Goal: Information Seeking & Learning: Compare options

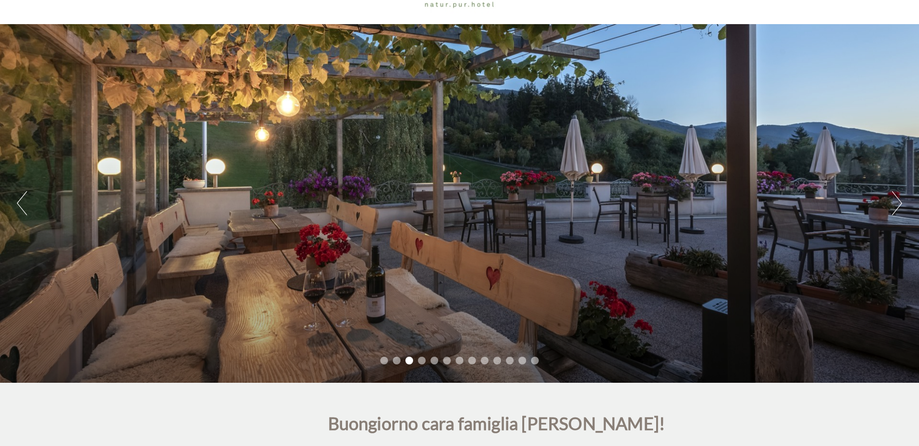
scroll to position [145, 0]
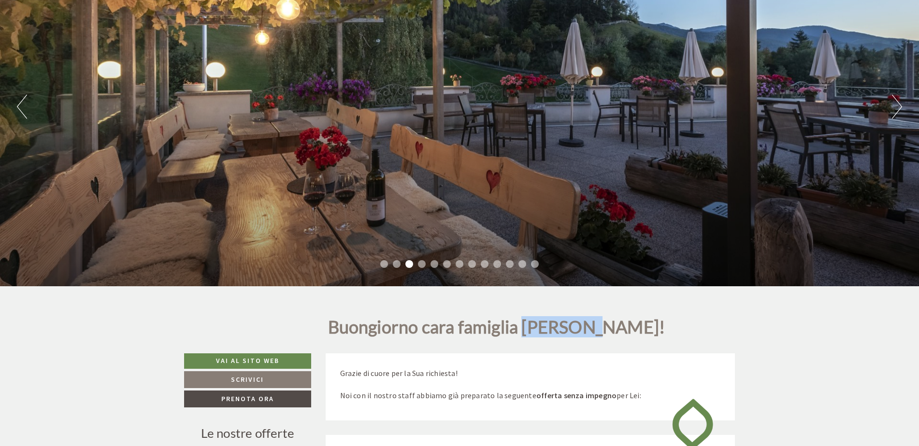
drag, startPoint x: 585, startPoint y: 327, endPoint x: 525, endPoint y: 325, distance: 60.0
click at [525, 325] on h1 "Buongiorno cara famiglia [PERSON_NAME]!" at bounding box center [496, 330] width 337 height 24
drag, startPoint x: 529, startPoint y: 324, endPoint x: 566, endPoint y: 186, distance: 143.0
click at [556, 178] on div "Previous Next 1 2 3 4 5 6 7 8 9 10 11 12 13" at bounding box center [459, 107] width 919 height 359
copy h1 "[PERSON_NAME]"
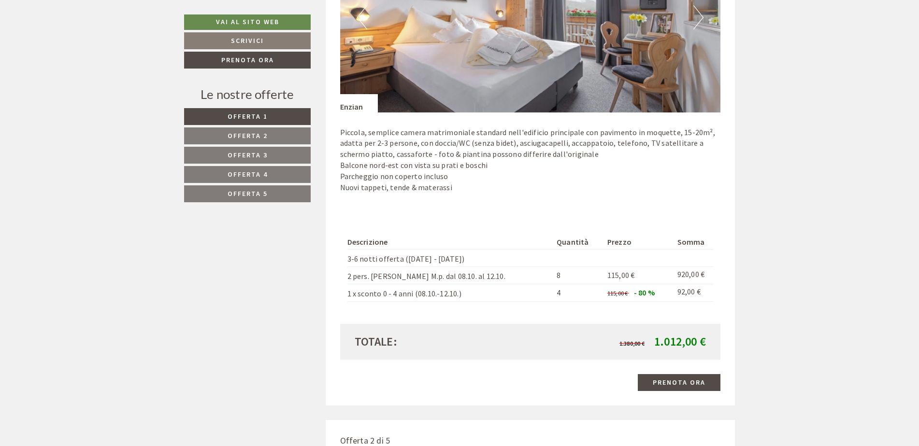
scroll to position [821, 0]
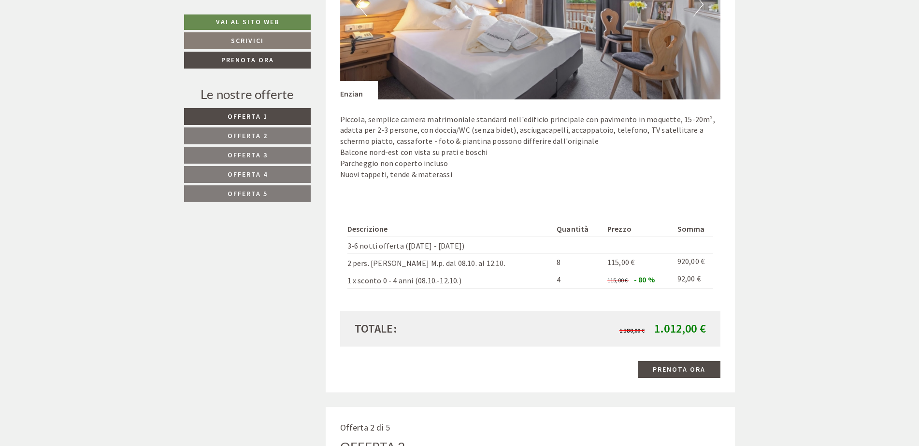
click at [730, 190] on div "Offerta 1 di 5 Offerta 1 1x Enzian 3 Persone: Camera doppia Trattamento: Mezza …" at bounding box center [531, 76] width 410 height 634
click at [245, 175] on span "Offerta 4" at bounding box center [247, 174] width 40 height 9
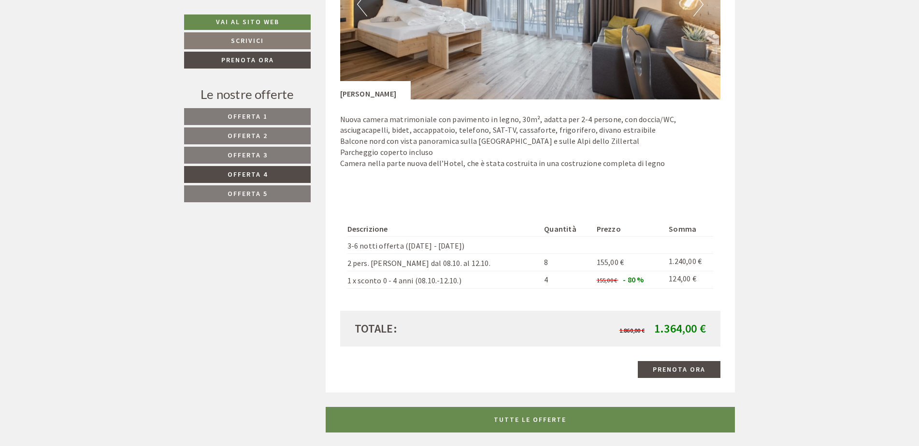
scroll to position [580, 0]
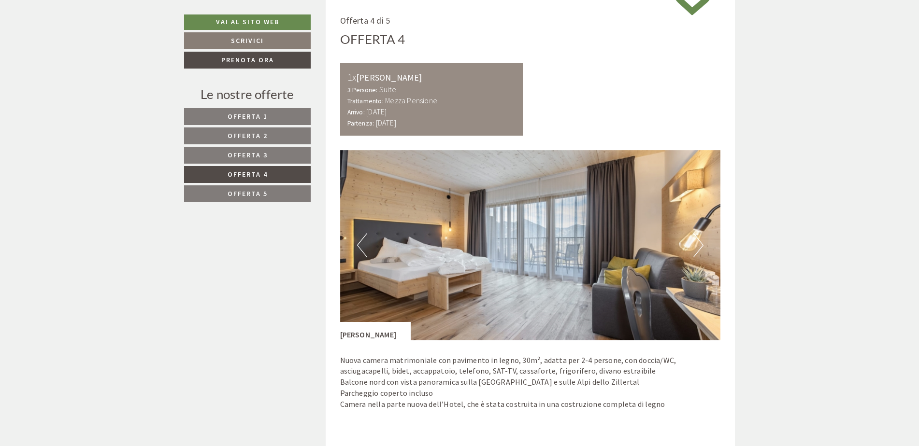
click at [257, 155] on span "Offerta 3" at bounding box center [247, 155] width 40 height 9
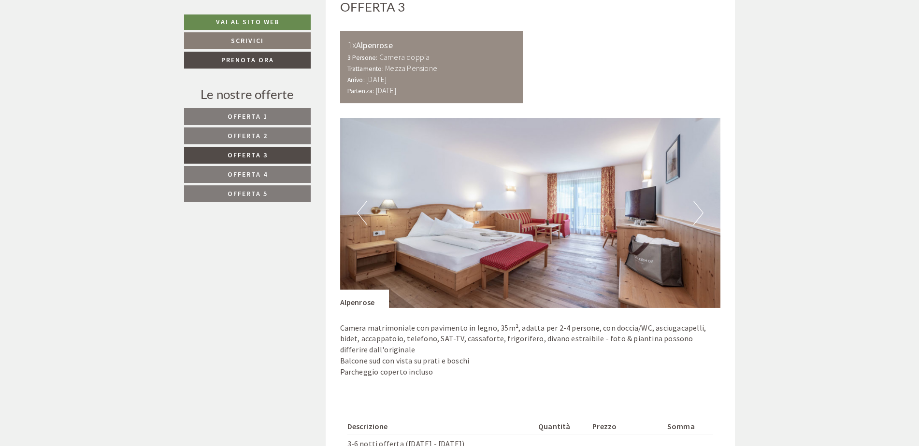
scroll to position [628, 0]
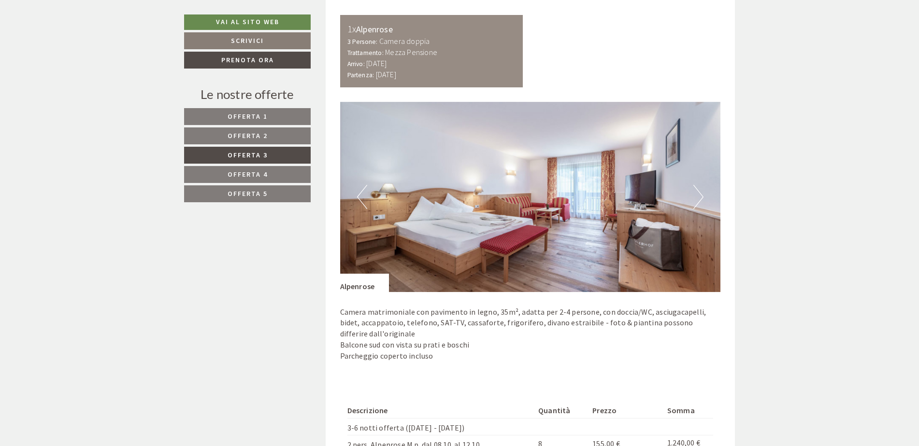
click at [282, 168] on link "Offerta 4" at bounding box center [247, 174] width 127 height 17
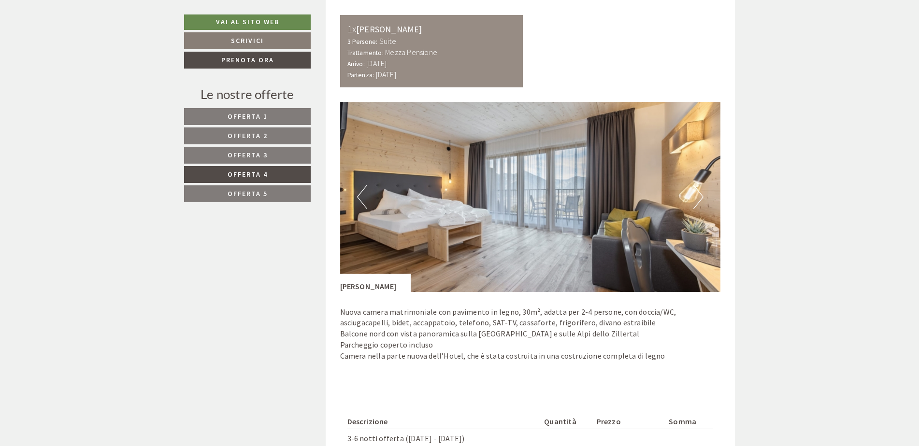
click at [273, 196] on link "Offerta 5" at bounding box center [247, 193] width 127 height 17
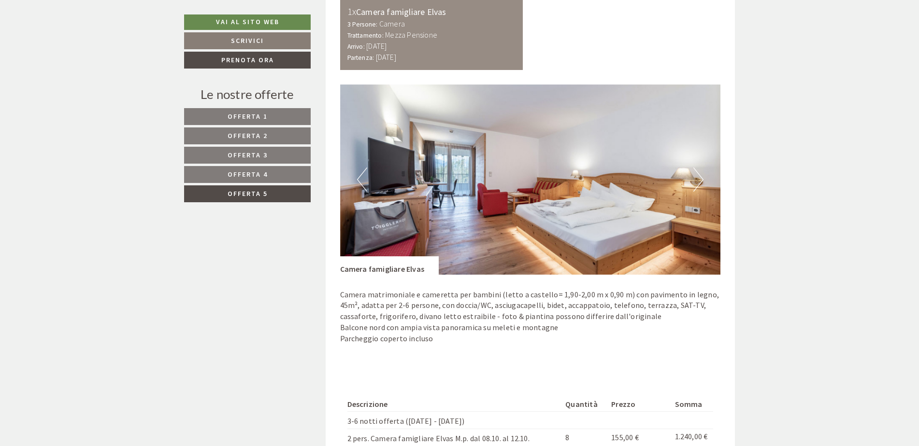
scroll to position [822, 0]
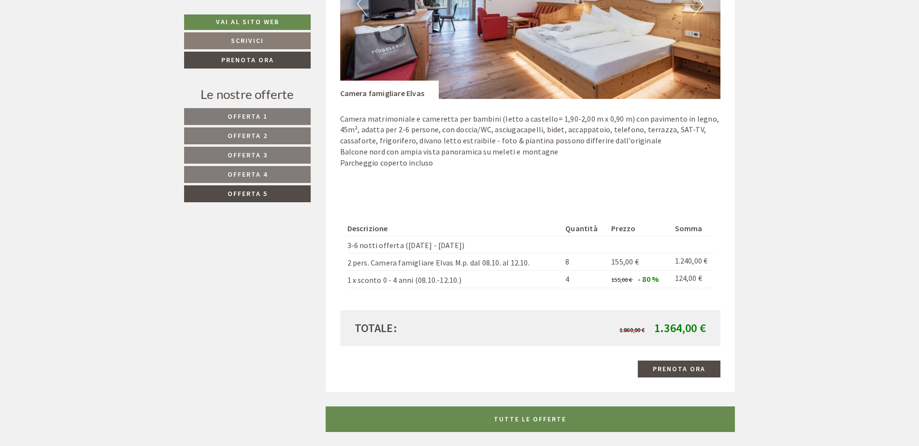
click at [256, 153] on span "Offerta 3" at bounding box center [247, 155] width 40 height 9
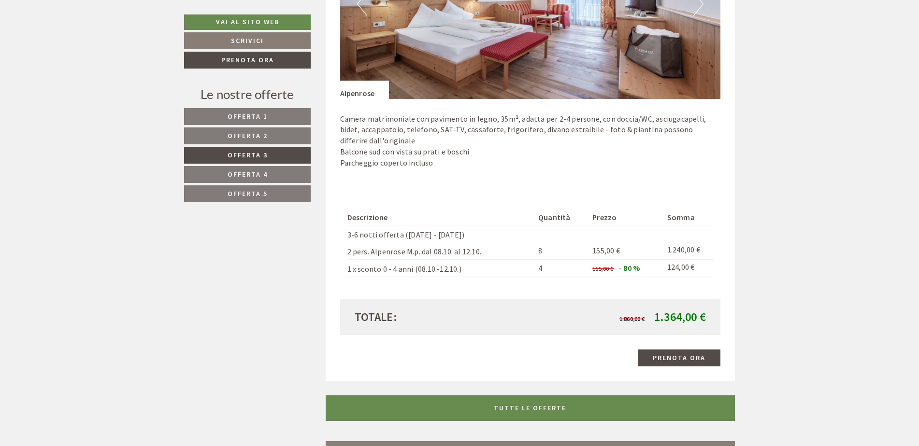
click at [248, 116] on span "Offerta 1" at bounding box center [247, 116] width 40 height 9
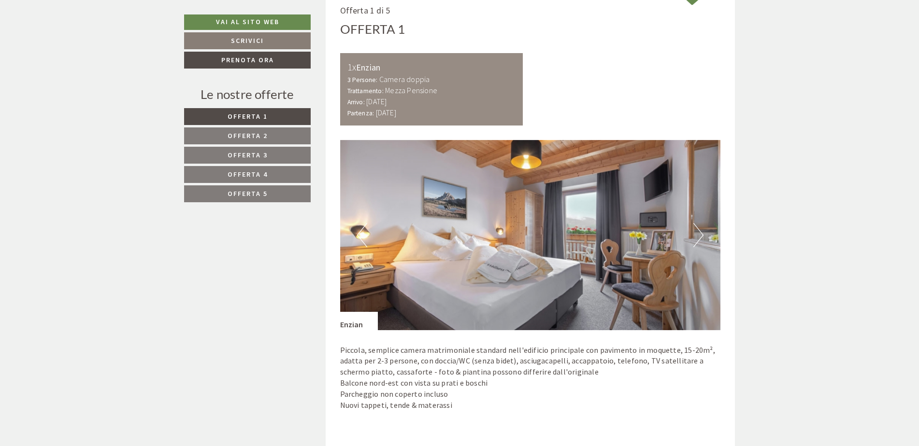
scroll to position [773, 0]
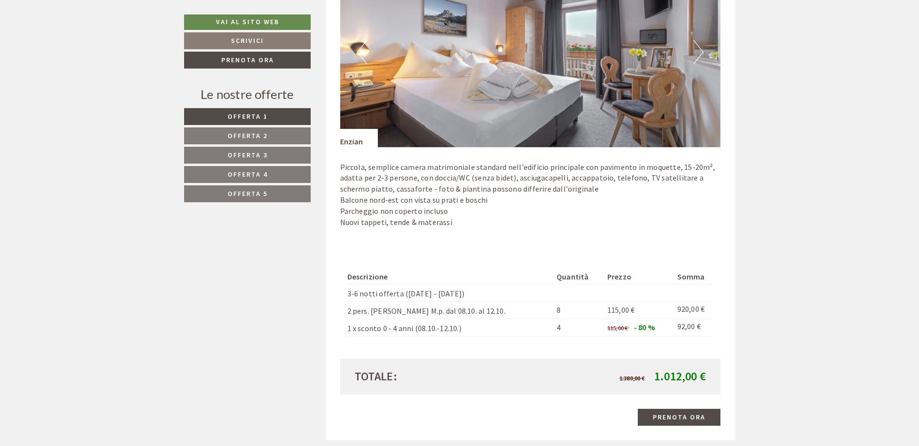
click at [280, 132] on link "Offerta 2" at bounding box center [247, 136] width 127 height 17
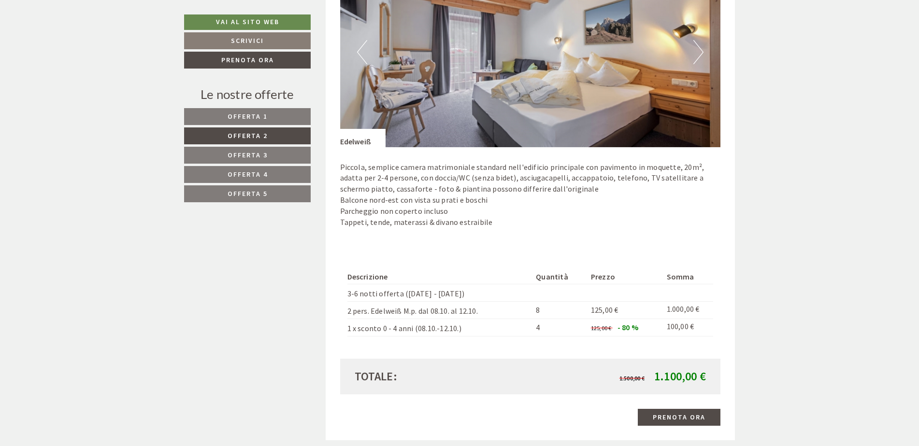
scroll to position [580, 0]
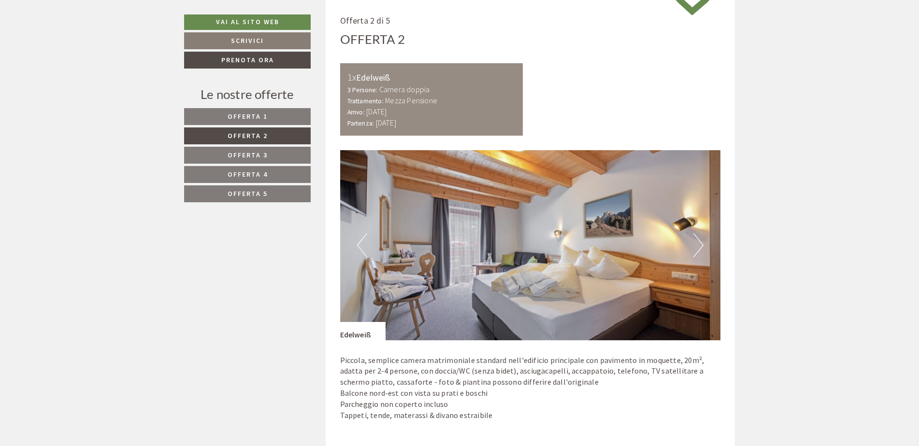
click at [282, 113] on link "Offerta 1" at bounding box center [247, 116] width 127 height 17
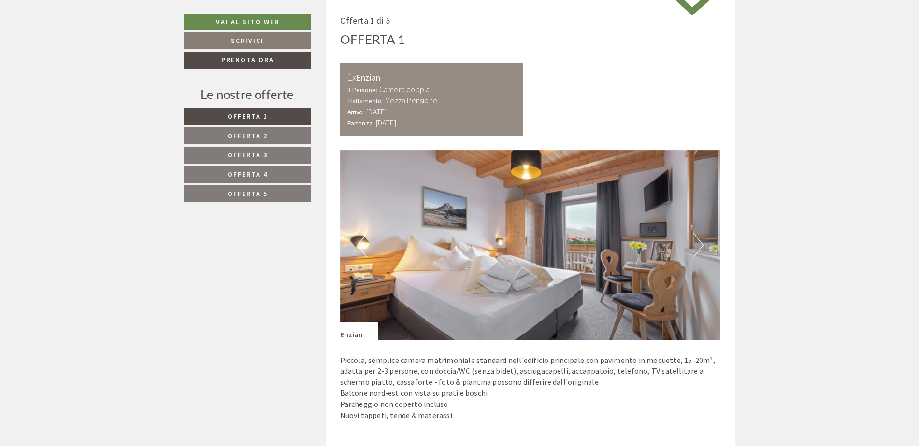
click at [276, 131] on link "Offerta 2" at bounding box center [247, 136] width 127 height 17
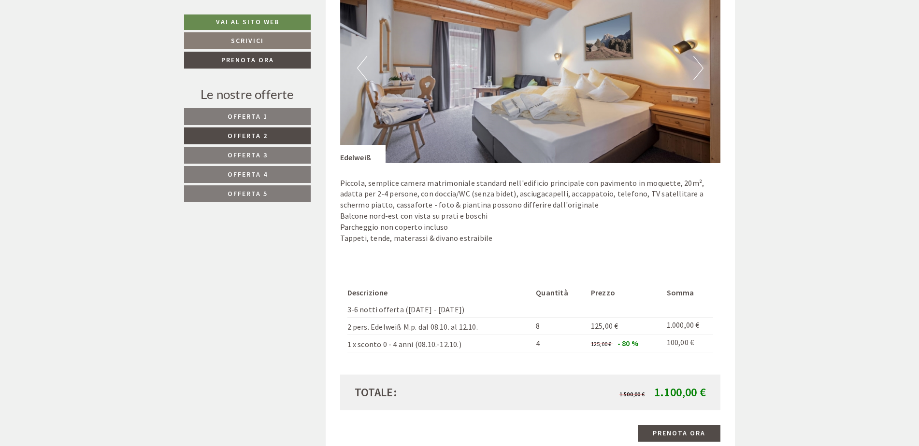
scroll to position [870, 0]
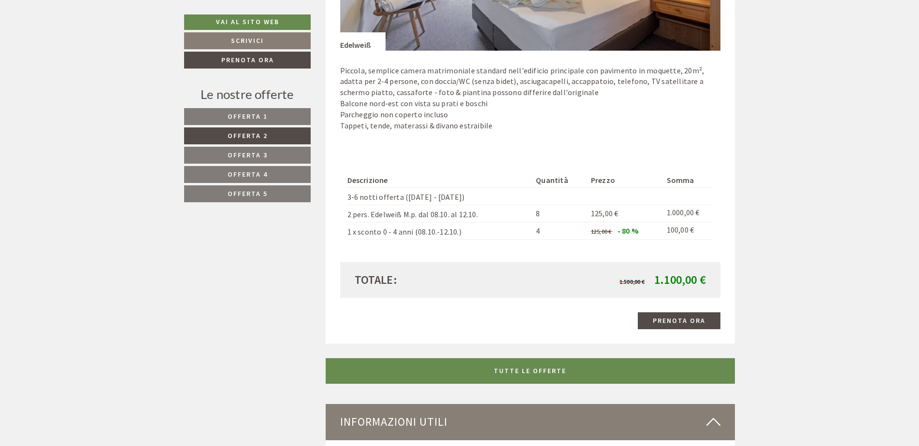
click at [252, 114] on span "Offerta 1" at bounding box center [247, 116] width 40 height 9
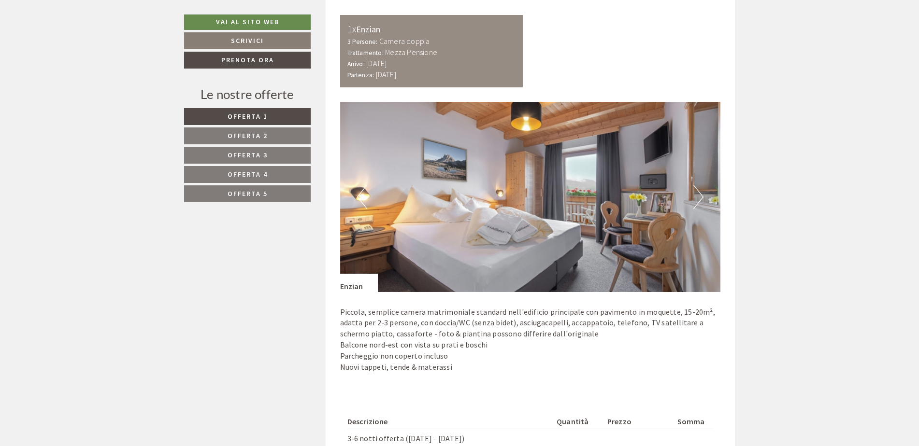
scroll to position [677, 0]
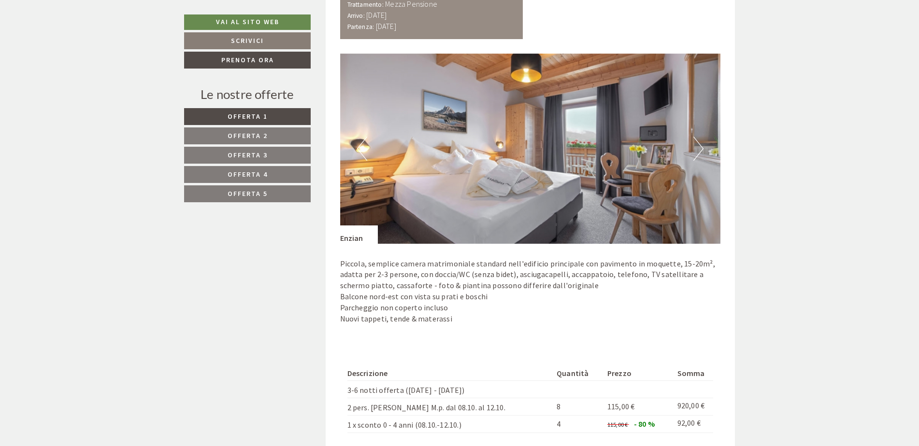
click at [244, 137] on span "Offerta 2" at bounding box center [247, 135] width 40 height 9
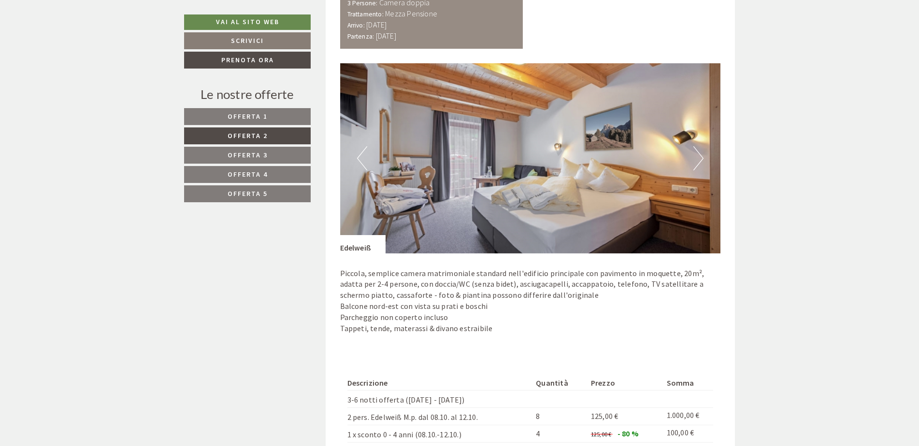
scroll to position [773, 0]
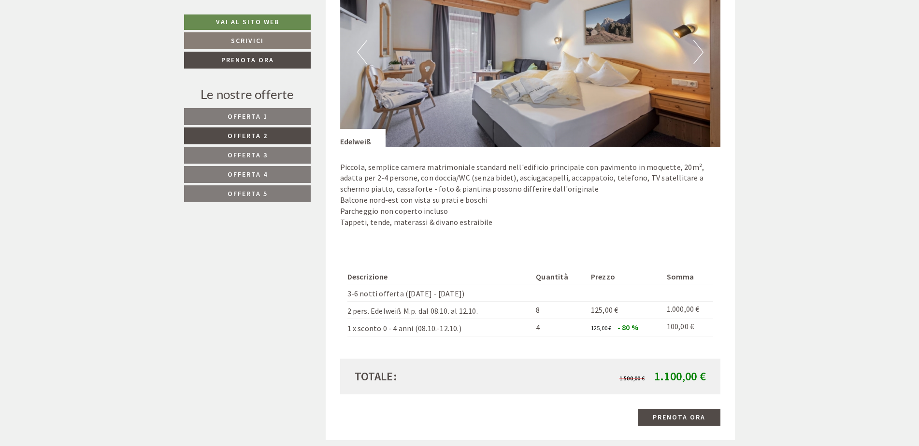
click at [260, 154] on span "Offerta 3" at bounding box center [247, 155] width 40 height 9
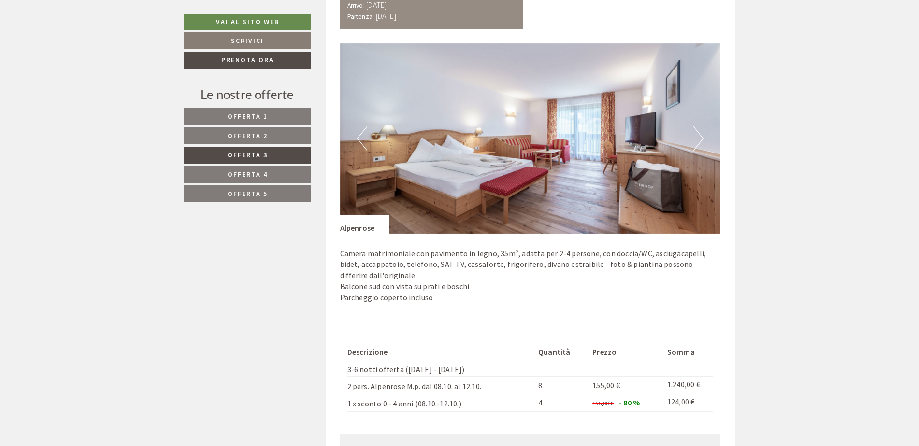
scroll to position [822, 0]
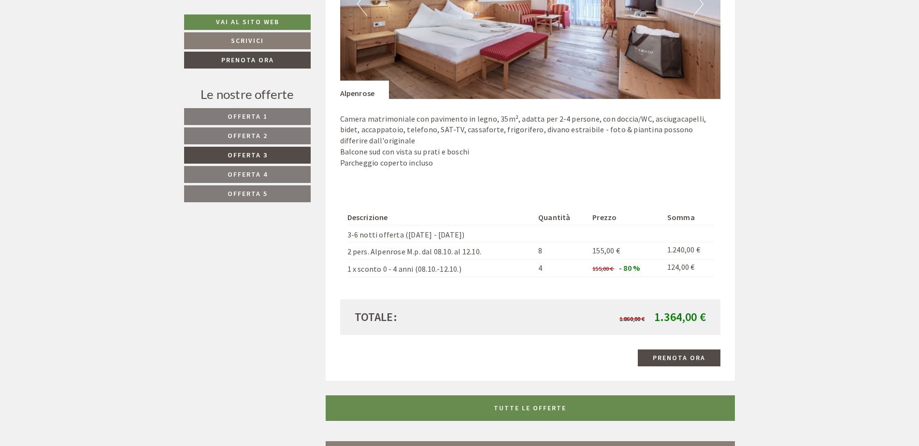
click at [266, 124] on link "Offerta 1" at bounding box center [247, 116] width 127 height 17
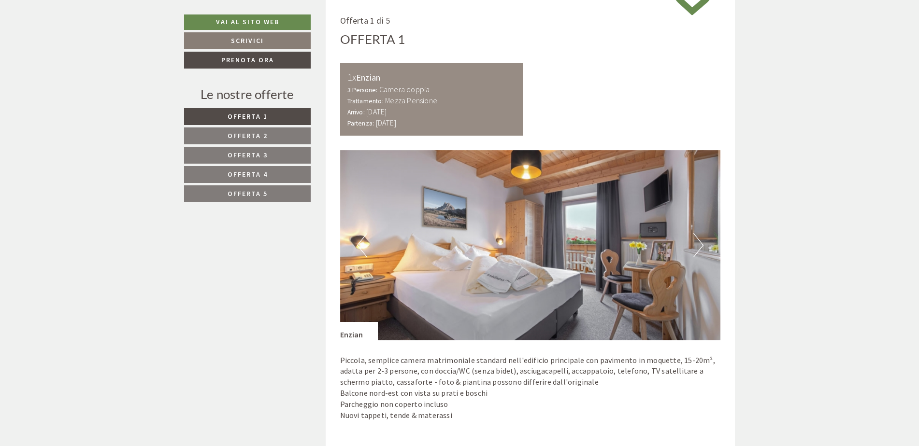
click at [269, 136] on link "Offerta 2" at bounding box center [247, 136] width 127 height 17
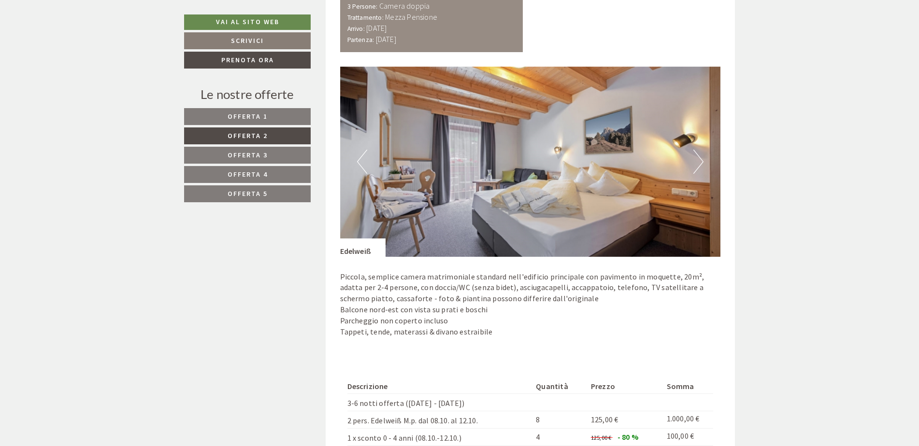
scroll to position [822, 0]
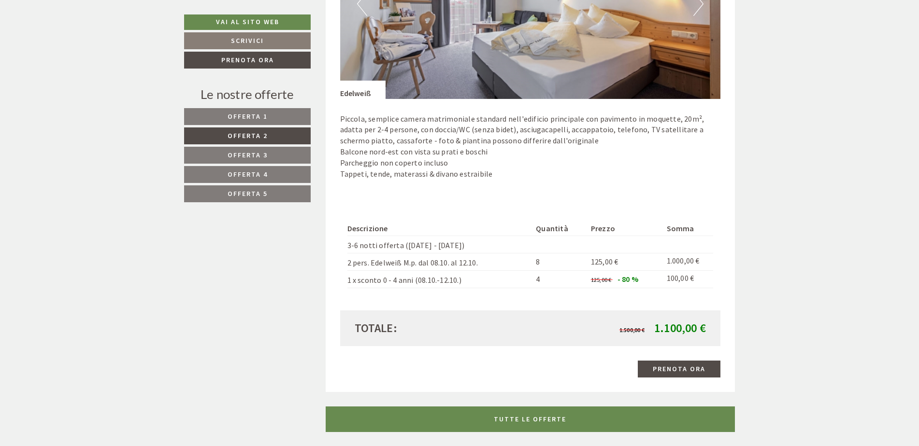
click at [275, 153] on link "Offerta 3" at bounding box center [247, 155] width 127 height 17
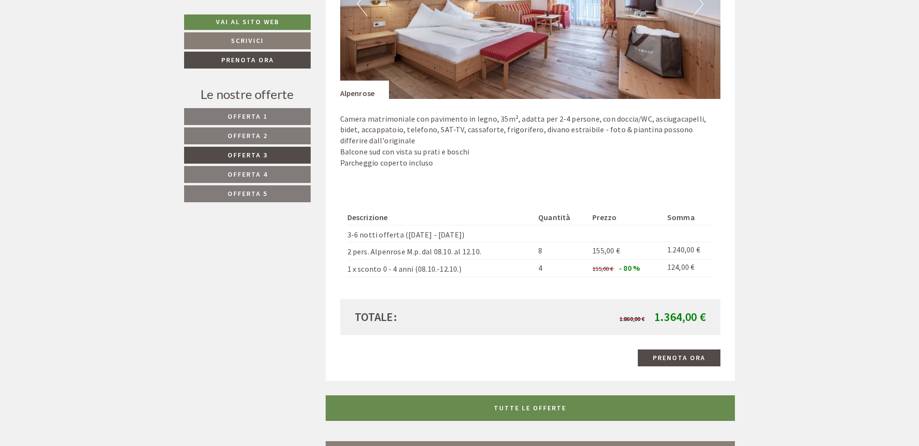
click at [290, 156] on link "Offerta 3" at bounding box center [247, 155] width 127 height 17
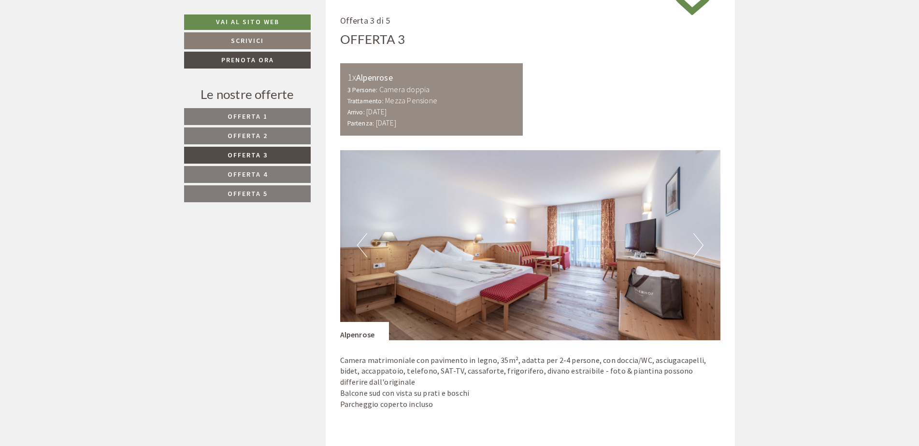
click at [283, 139] on link "Offerta 2" at bounding box center [247, 136] width 127 height 17
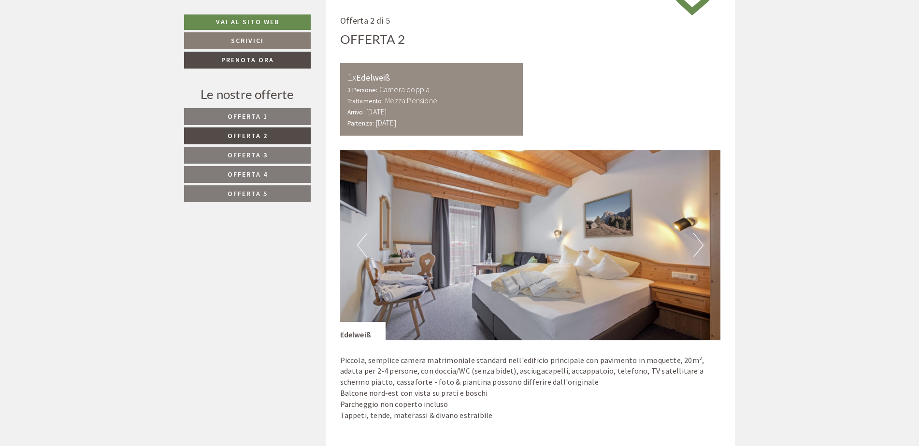
click at [280, 154] on link "Offerta 3" at bounding box center [247, 155] width 127 height 17
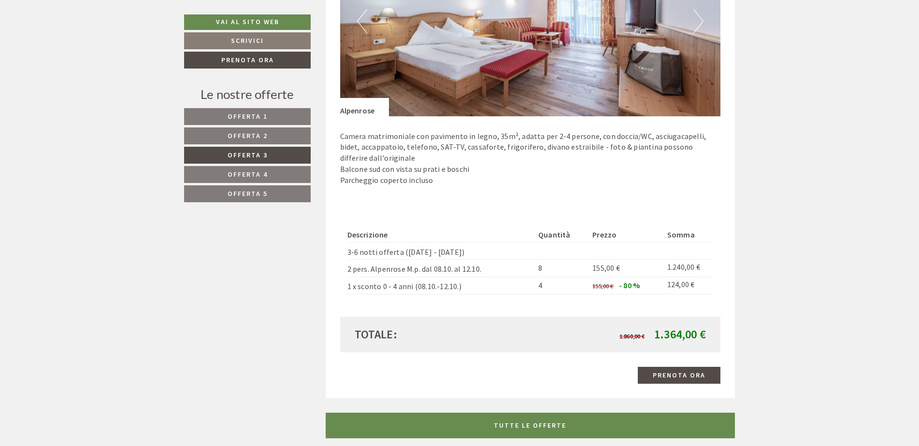
scroll to position [822, 0]
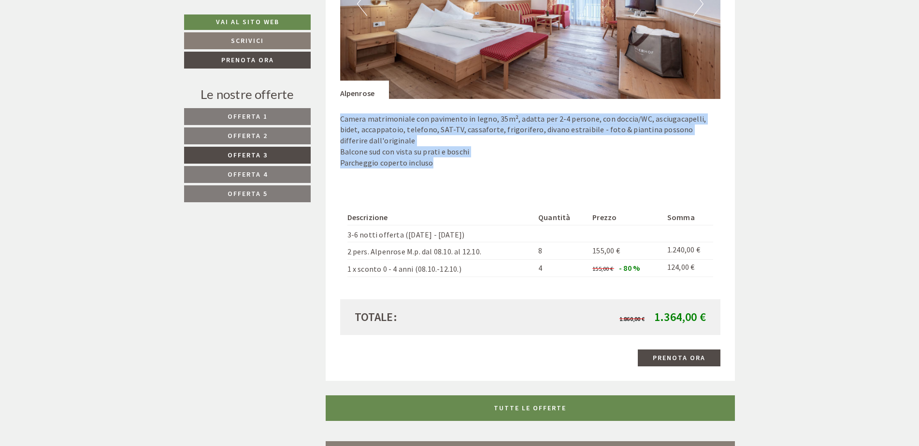
drag, startPoint x: 341, startPoint y: 119, endPoint x: 437, endPoint y: 157, distance: 103.1
click at [437, 157] on p "Camera matrimoniale con pavimento in legno, 35m², adatta per 2-4 persone, con d…" at bounding box center [530, 140] width 381 height 55
drag, startPoint x: 437, startPoint y: 157, endPoint x: 458, endPoint y: 167, distance: 22.9
click at [455, 167] on p "Camera matrimoniale con pavimento in legno, 35m², adatta per 2-4 persone, con d…" at bounding box center [530, 140] width 381 height 55
click at [504, 174] on div "Camera matrimoniale con pavimento in legno, 35m², adatta per 2-4 persone, con d…" at bounding box center [530, 143] width 381 height 89
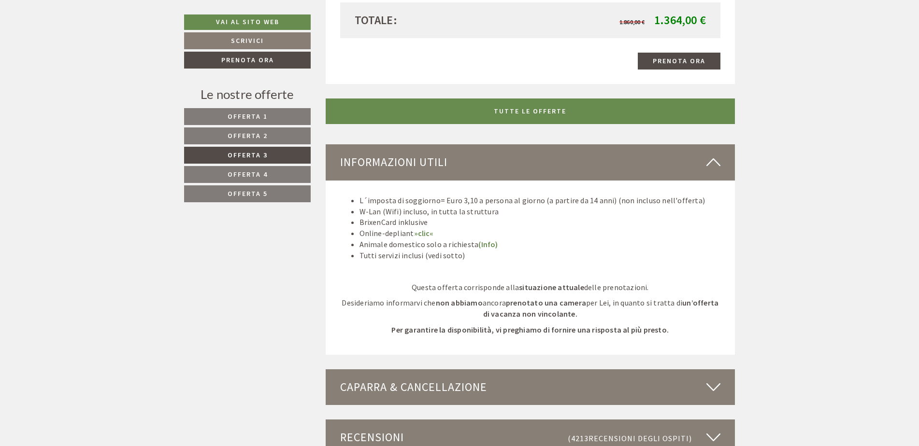
scroll to position [1256, 0]
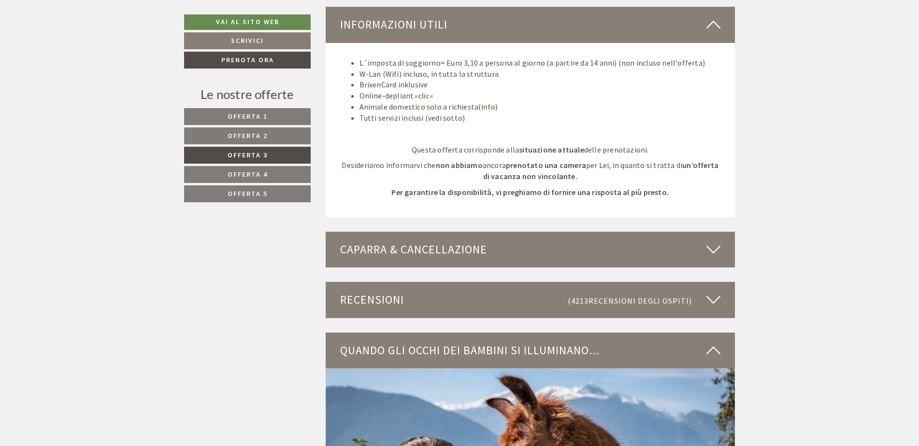
drag, startPoint x: 466, startPoint y: 256, endPoint x: 449, endPoint y: 258, distance: 17.0
click at [466, 256] on div "Caparra & cancellazione" at bounding box center [531, 250] width 410 height 36
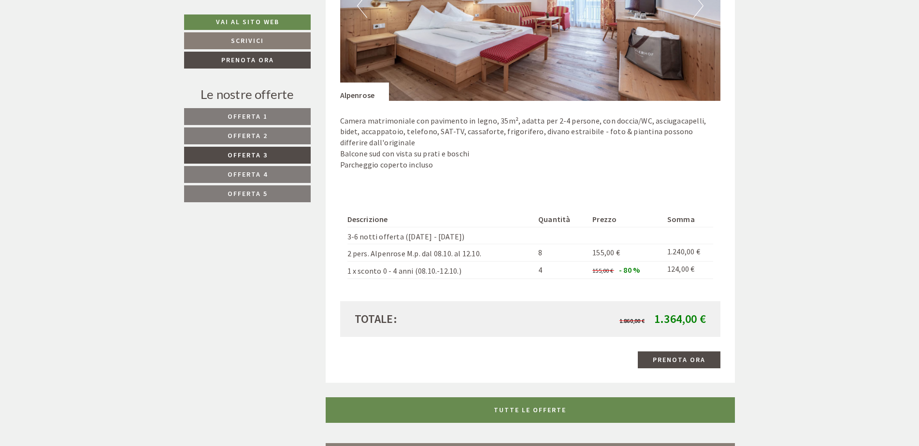
scroll to position [773, 0]
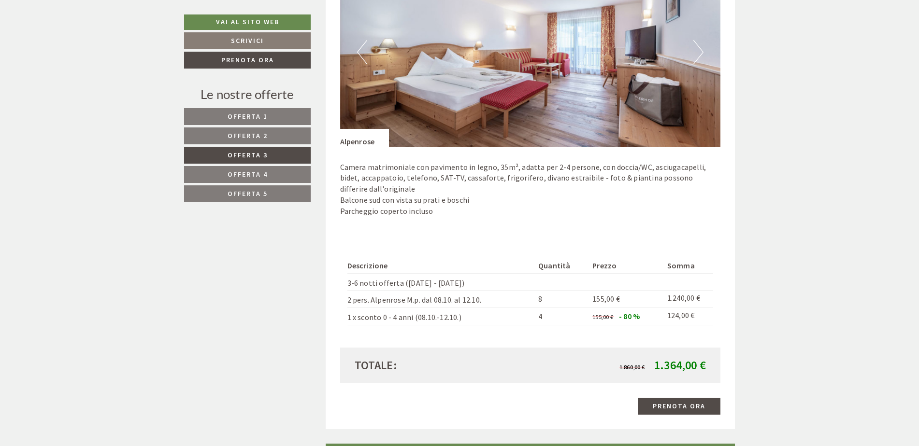
click at [274, 137] on link "Offerta 2" at bounding box center [247, 136] width 127 height 17
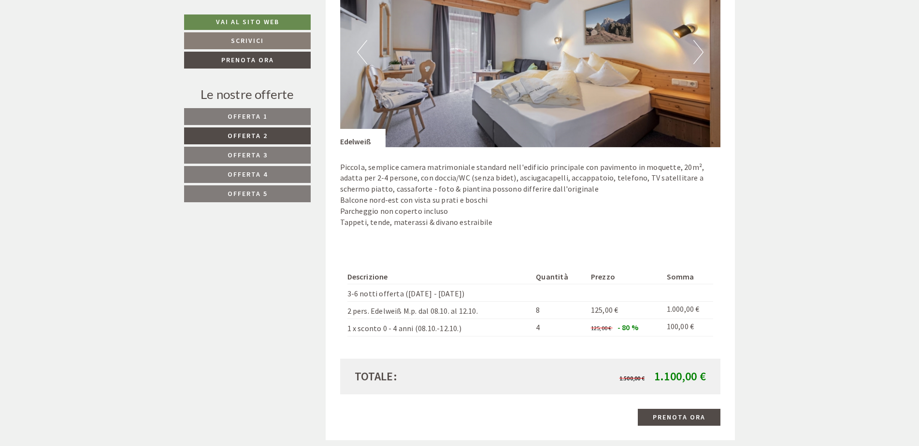
scroll to position [580, 0]
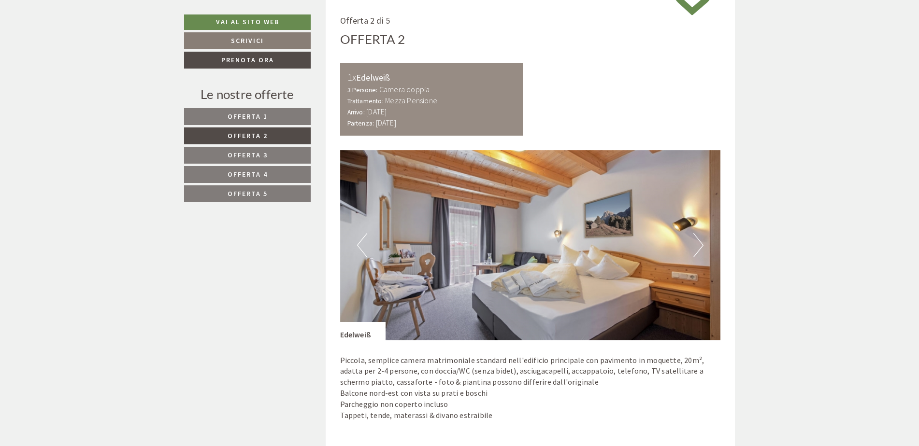
click at [280, 148] on link "Offerta 3" at bounding box center [247, 155] width 127 height 17
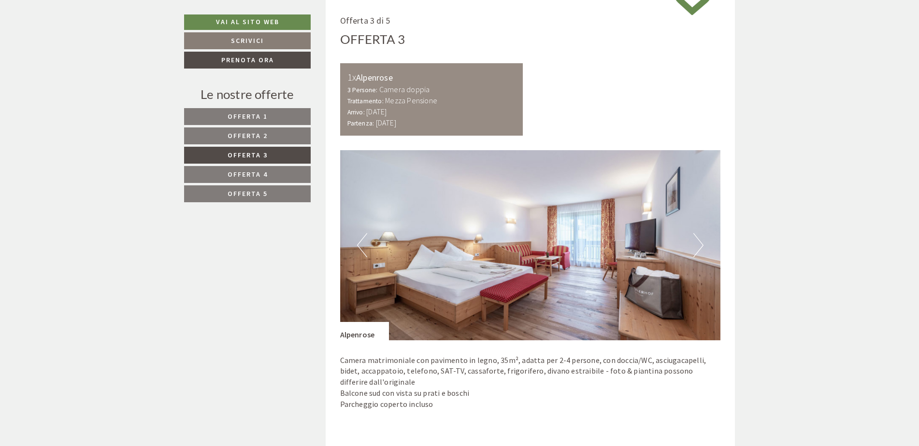
click at [276, 172] on link "Offerta 4" at bounding box center [247, 174] width 127 height 17
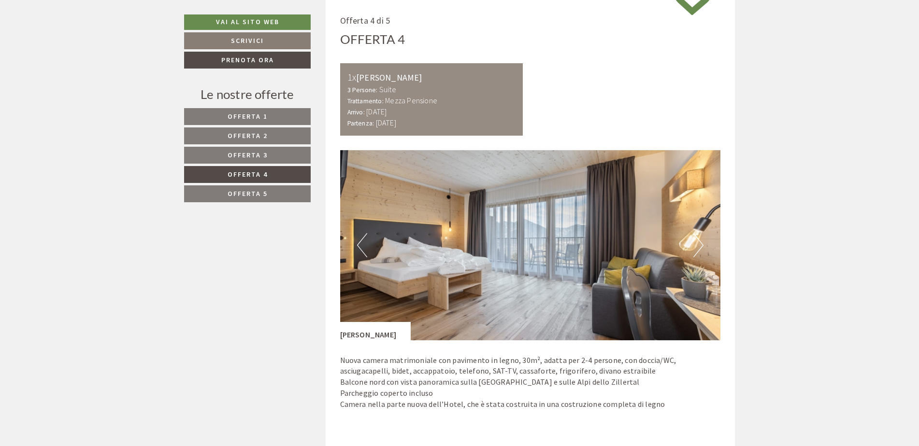
click at [291, 190] on link "Offerta 5" at bounding box center [247, 193] width 127 height 17
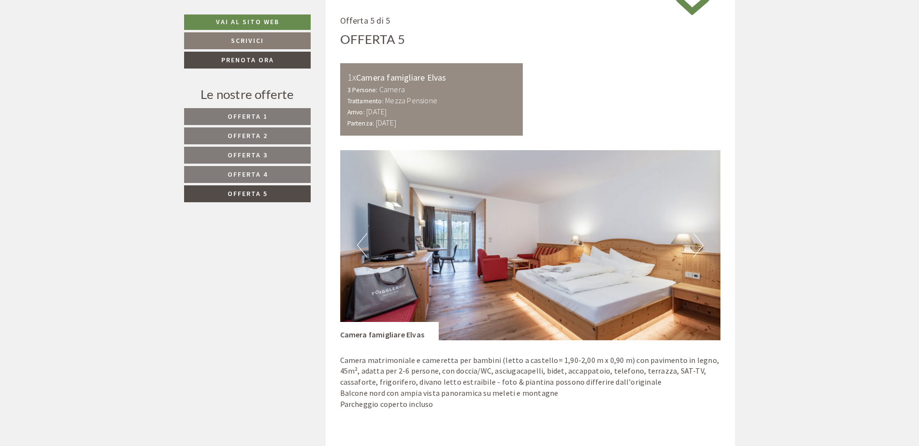
click at [259, 153] on span "Offerta 3" at bounding box center [247, 155] width 40 height 9
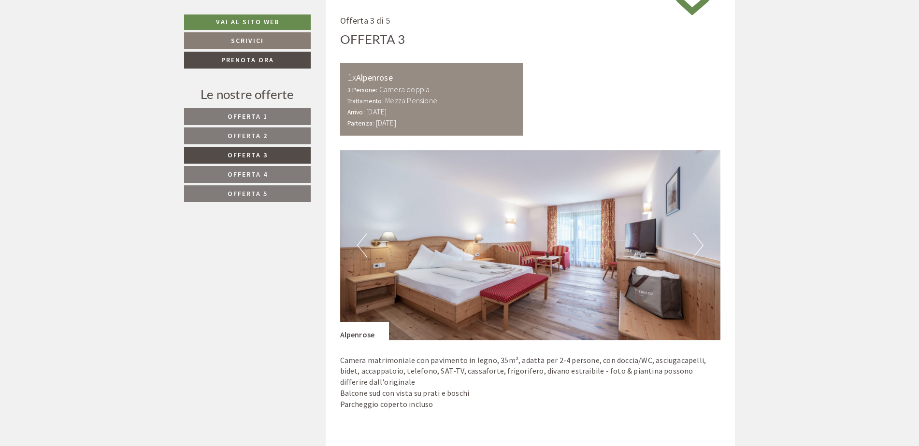
click at [259, 174] on span "Offerta 4" at bounding box center [247, 174] width 40 height 9
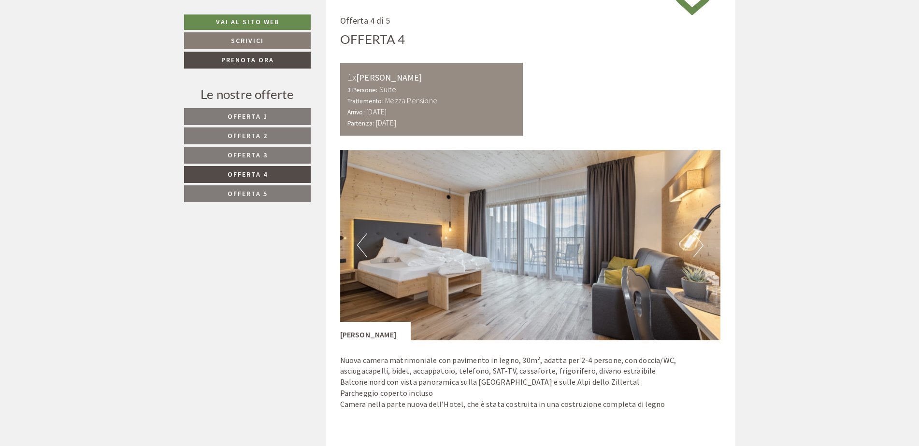
click at [245, 199] on link "Offerta 5" at bounding box center [247, 193] width 127 height 17
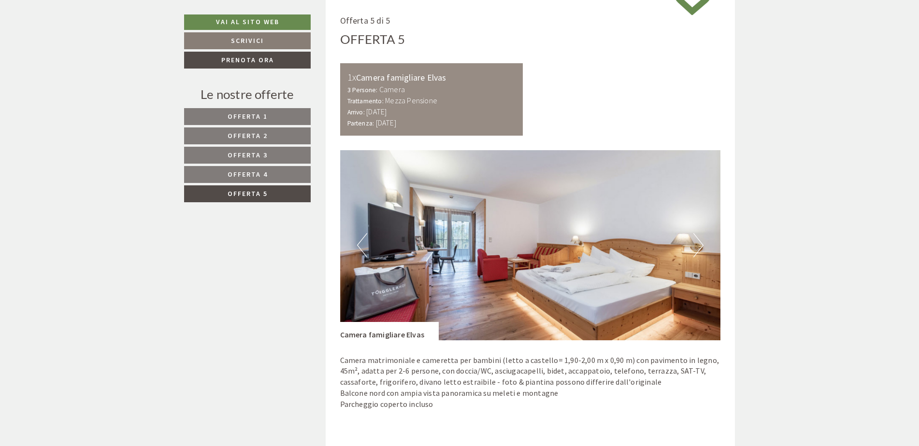
click at [266, 114] on span "Offerta 1" at bounding box center [247, 116] width 40 height 9
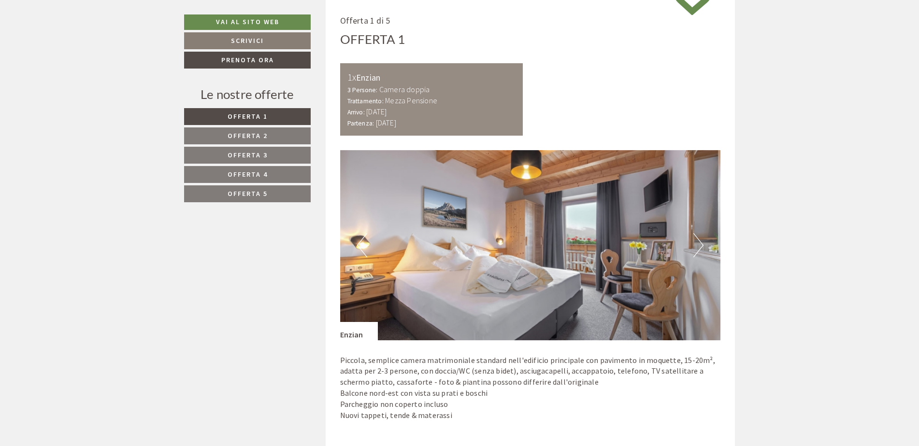
click at [261, 129] on link "Offerta 2" at bounding box center [247, 136] width 127 height 17
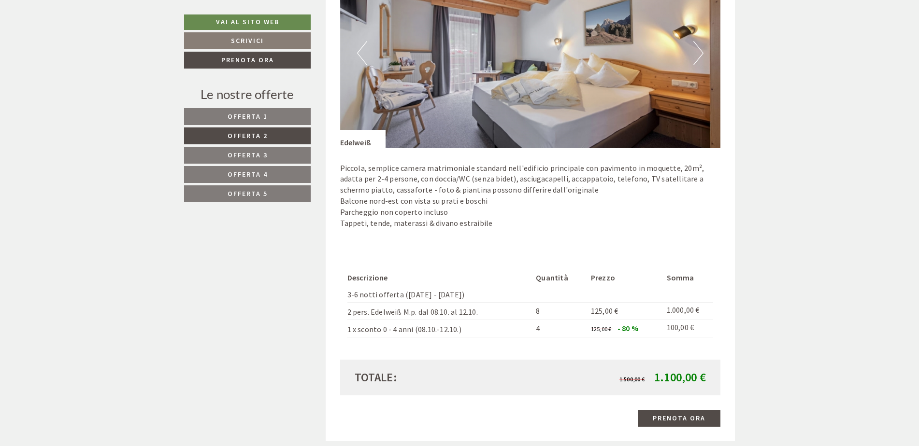
scroll to position [773, 0]
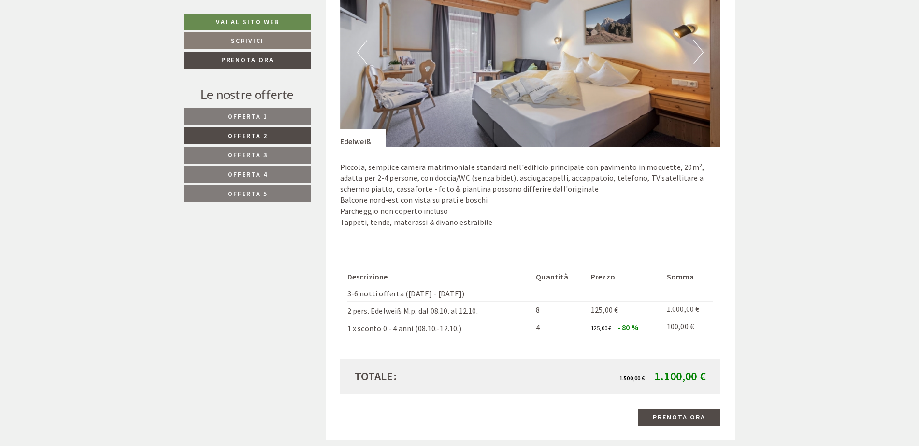
click at [280, 119] on link "Offerta 1" at bounding box center [247, 116] width 127 height 17
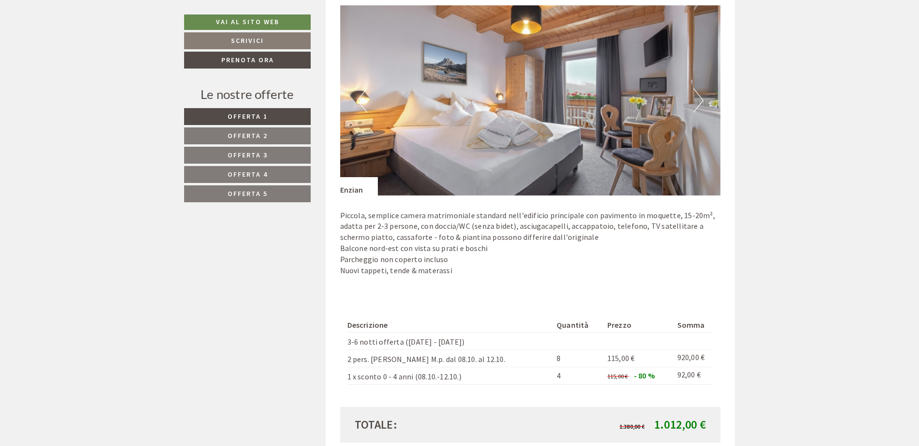
click at [234, 148] on link "Offerta 3" at bounding box center [247, 155] width 127 height 17
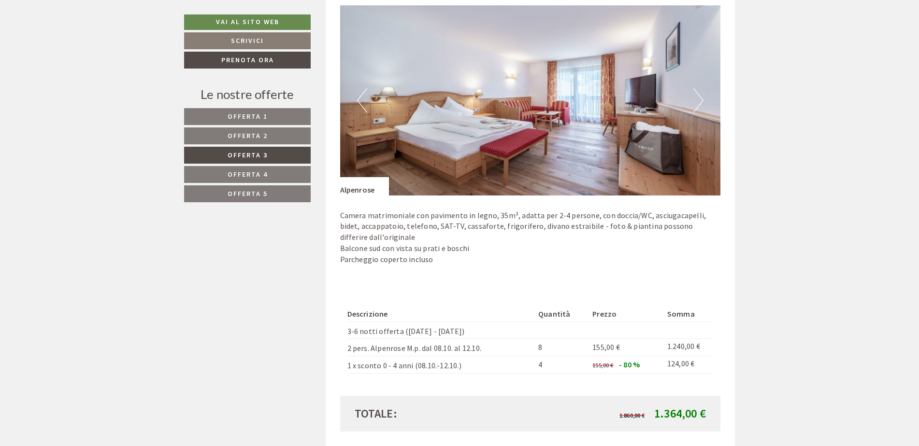
scroll to position [580, 0]
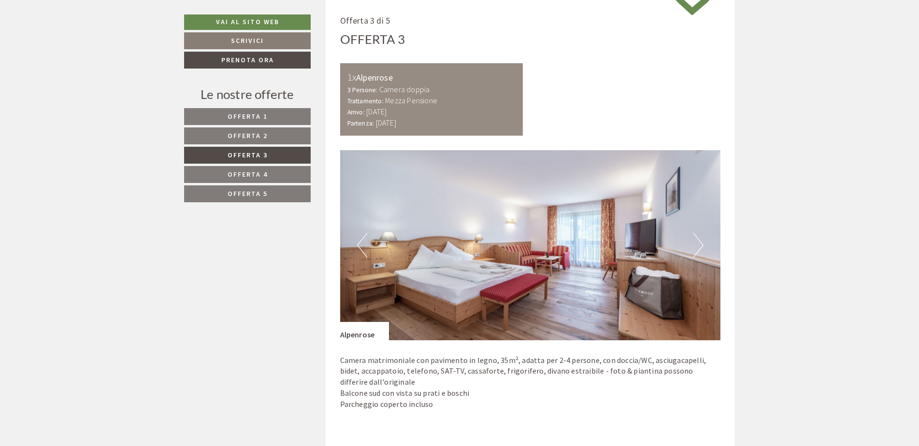
click at [275, 172] on link "Offerta 4" at bounding box center [247, 174] width 127 height 17
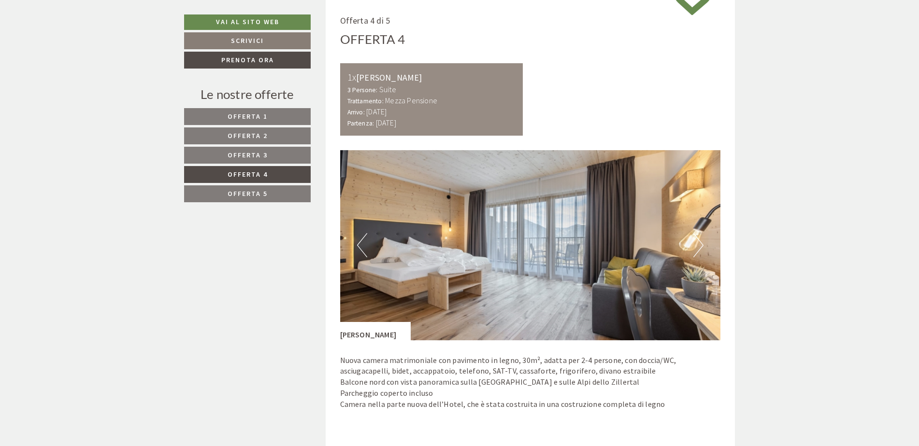
click at [222, 137] on link "Offerta 2" at bounding box center [247, 136] width 127 height 17
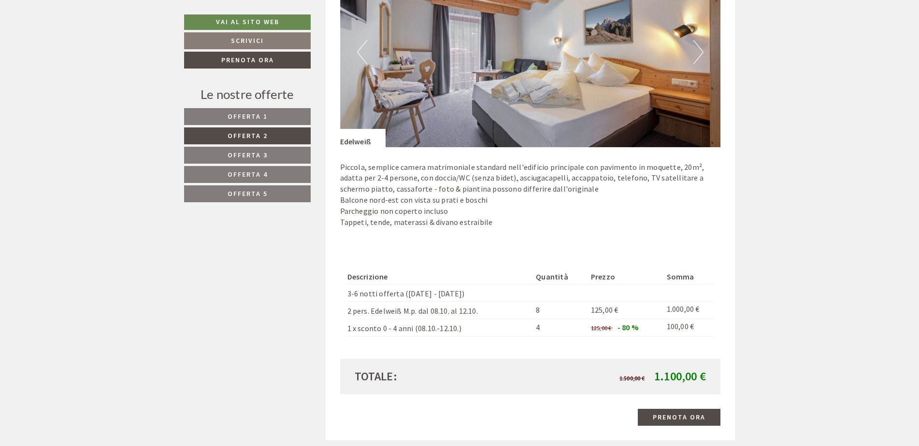
scroll to position [822, 0]
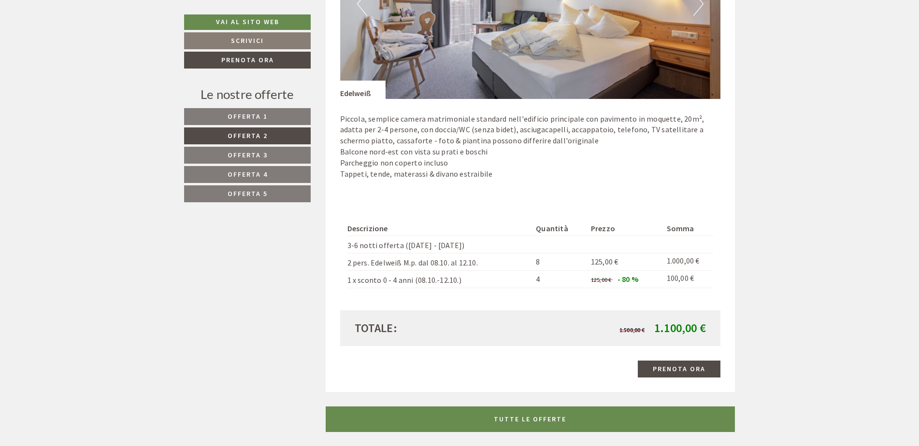
click at [287, 158] on link "Offerta 3" at bounding box center [247, 155] width 127 height 17
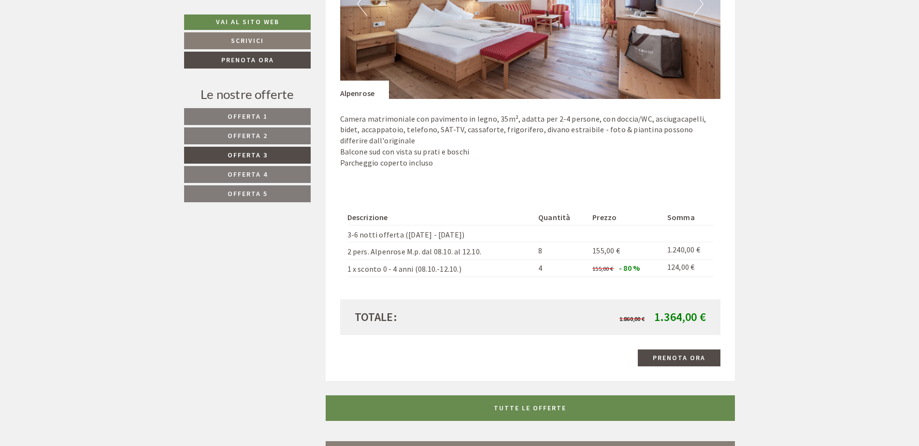
click at [286, 142] on link "Offerta 2" at bounding box center [247, 136] width 127 height 17
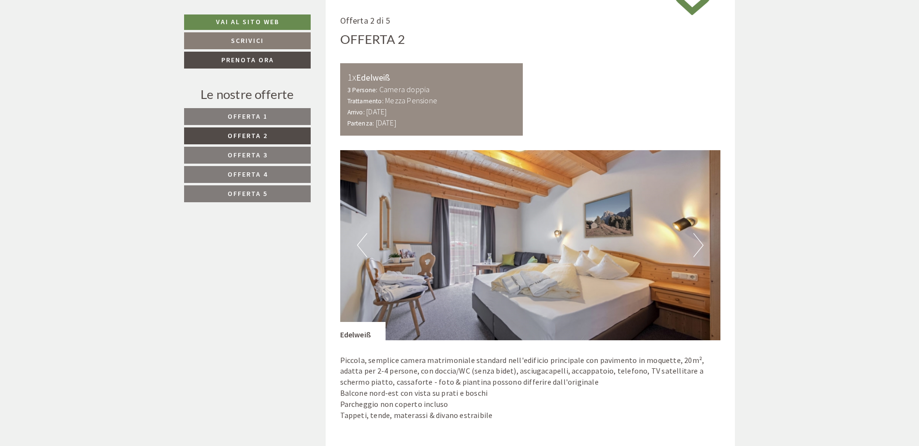
click at [284, 144] on link "Offerta 2" at bounding box center [247, 136] width 127 height 17
click at [298, 158] on link "Offerta 3" at bounding box center [247, 155] width 127 height 17
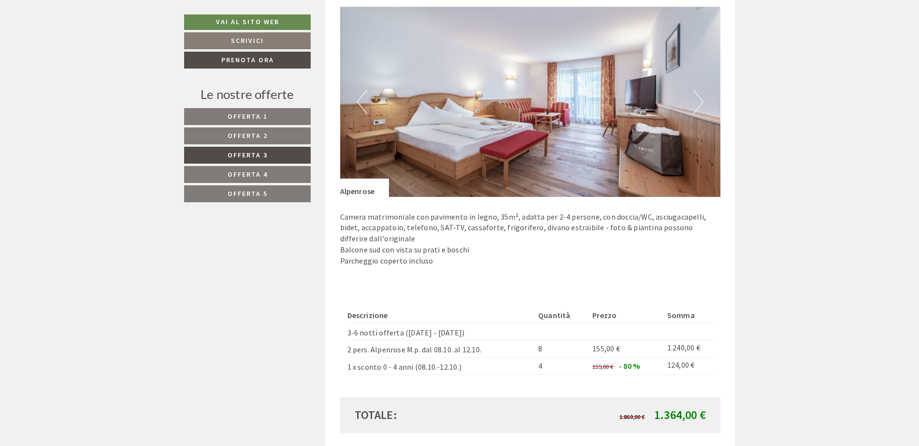
scroll to position [725, 0]
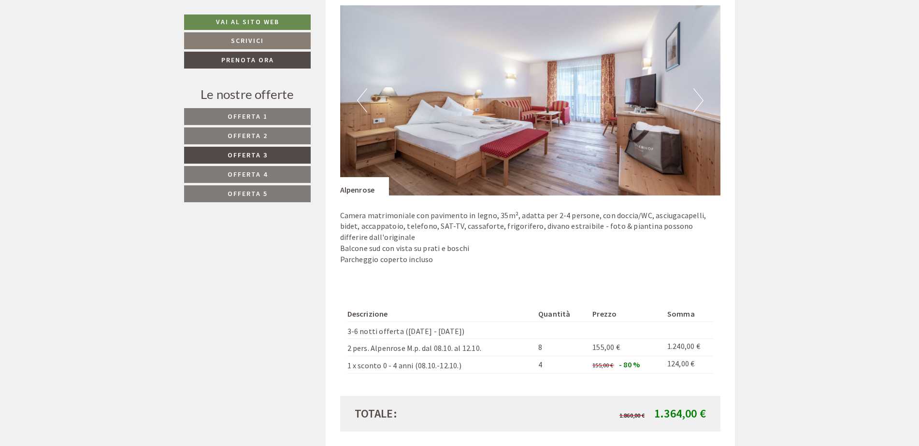
click at [294, 134] on link "Offerta 2" at bounding box center [247, 136] width 127 height 17
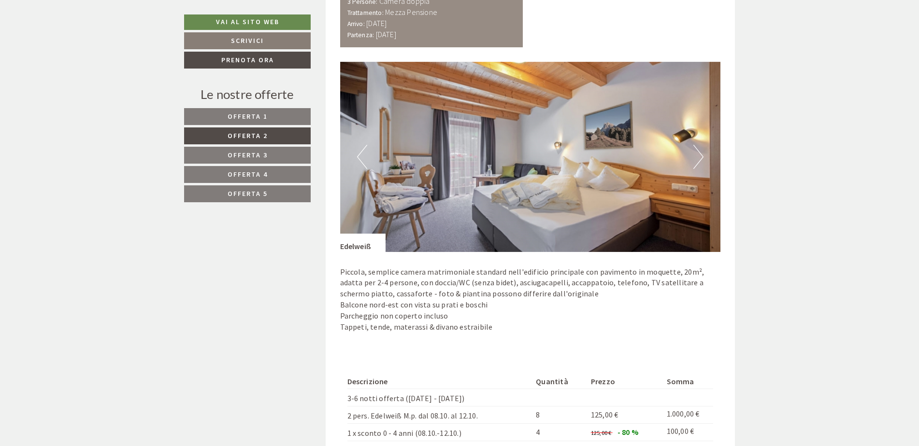
scroll to position [773, 0]
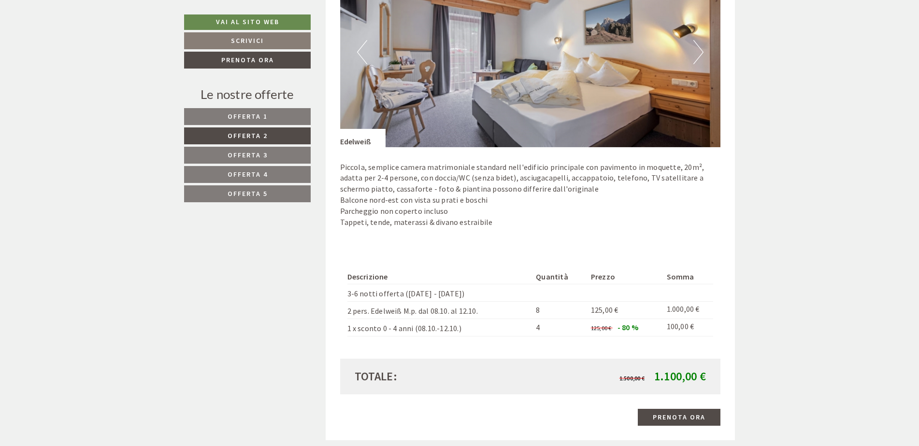
click at [277, 152] on link "Offerta 3" at bounding box center [247, 155] width 127 height 17
